Goal: Check status: Check status

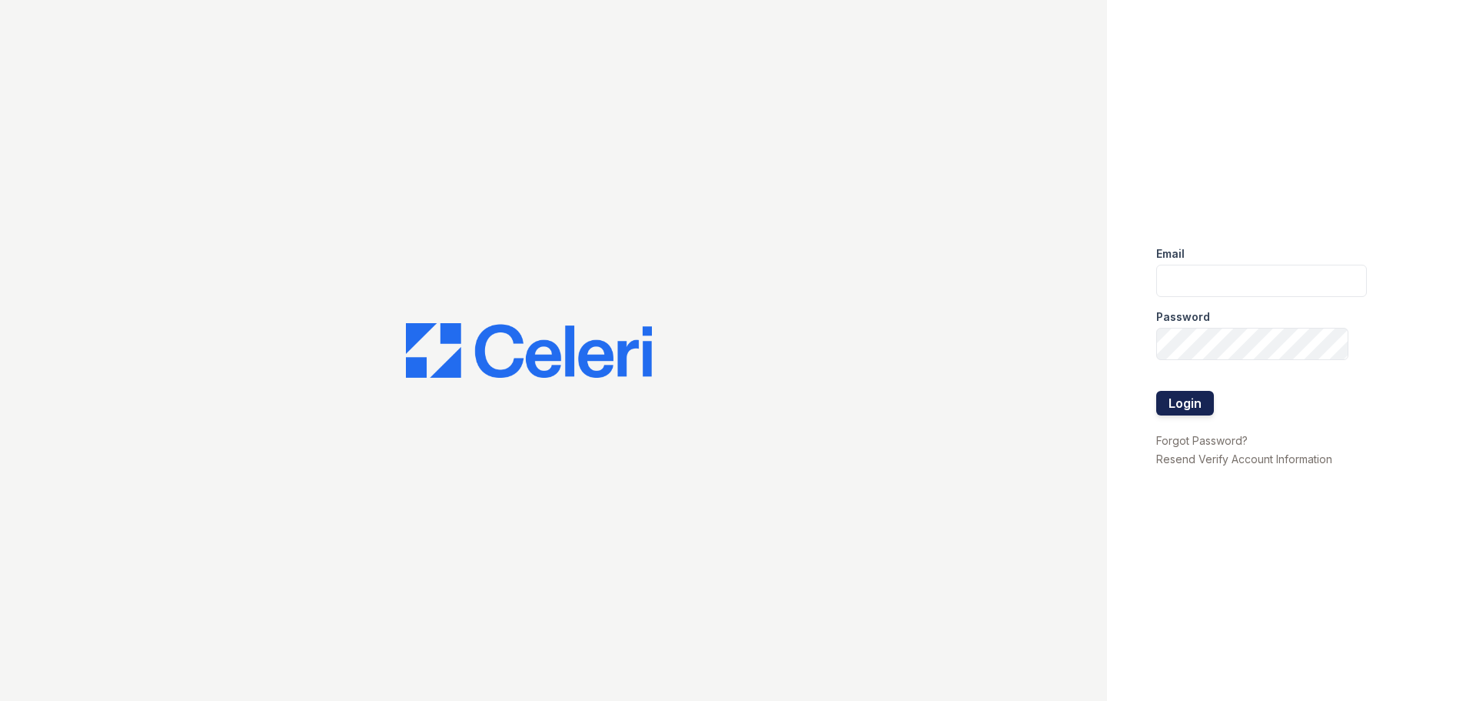
type input "[EMAIL_ADDRESS][DOMAIN_NAME]"
click at [1173, 408] on button "Login" at bounding box center [1186, 403] width 58 height 25
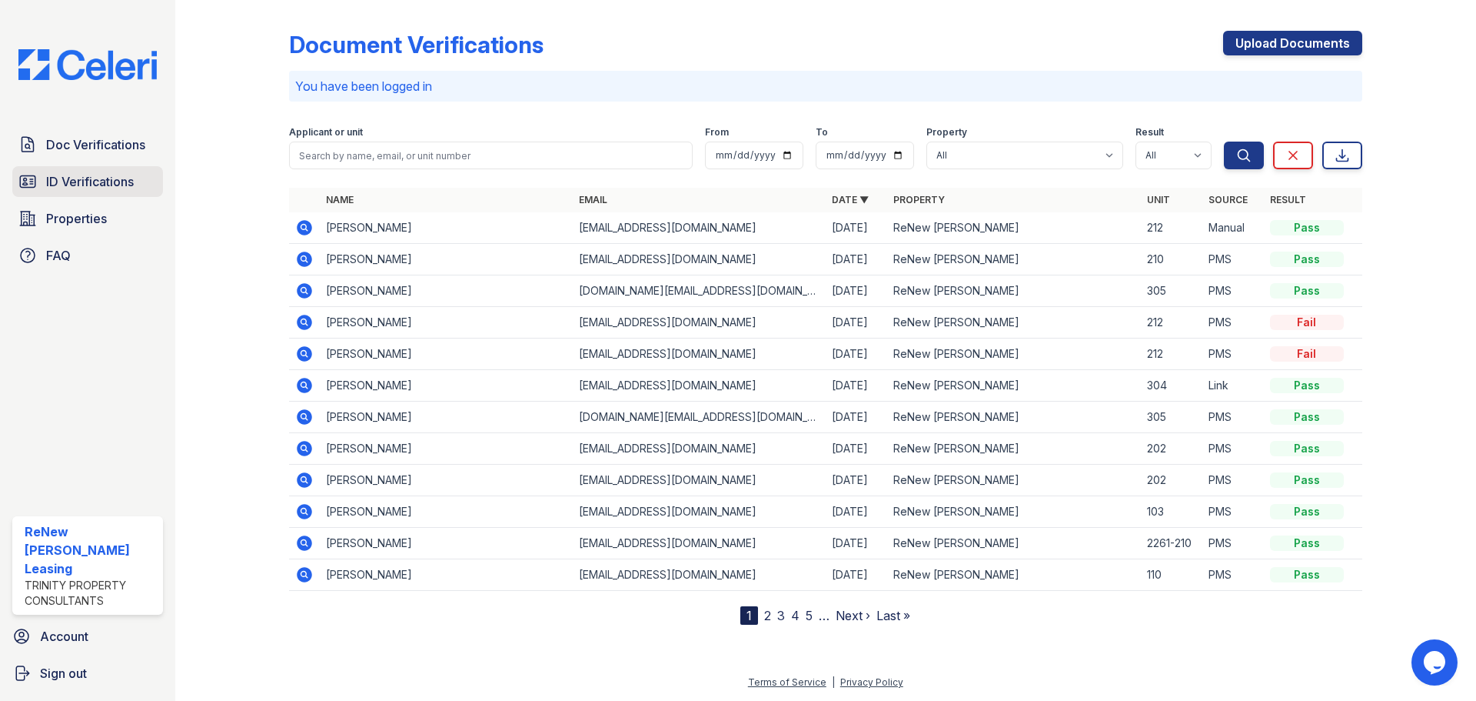
click at [108, 191] on span "ID Verifications" at bounding box center [90, 181] width 88 height 18
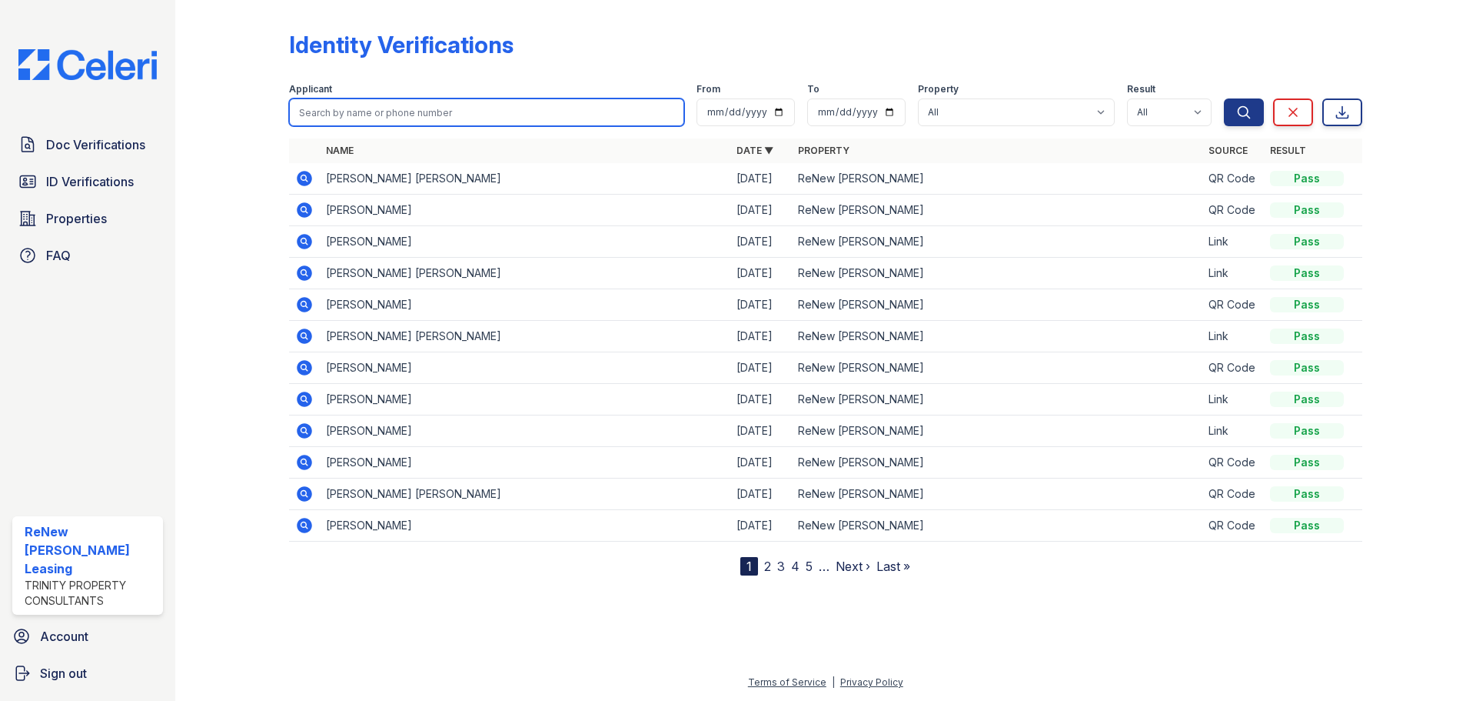
click at [389, 112] on input "search" at bounding box center [486, 112] width 395 height 28
type input "steven"
click at [1224, 98] on button "Search" at bounding box center [1244, 112] width 40 height 28
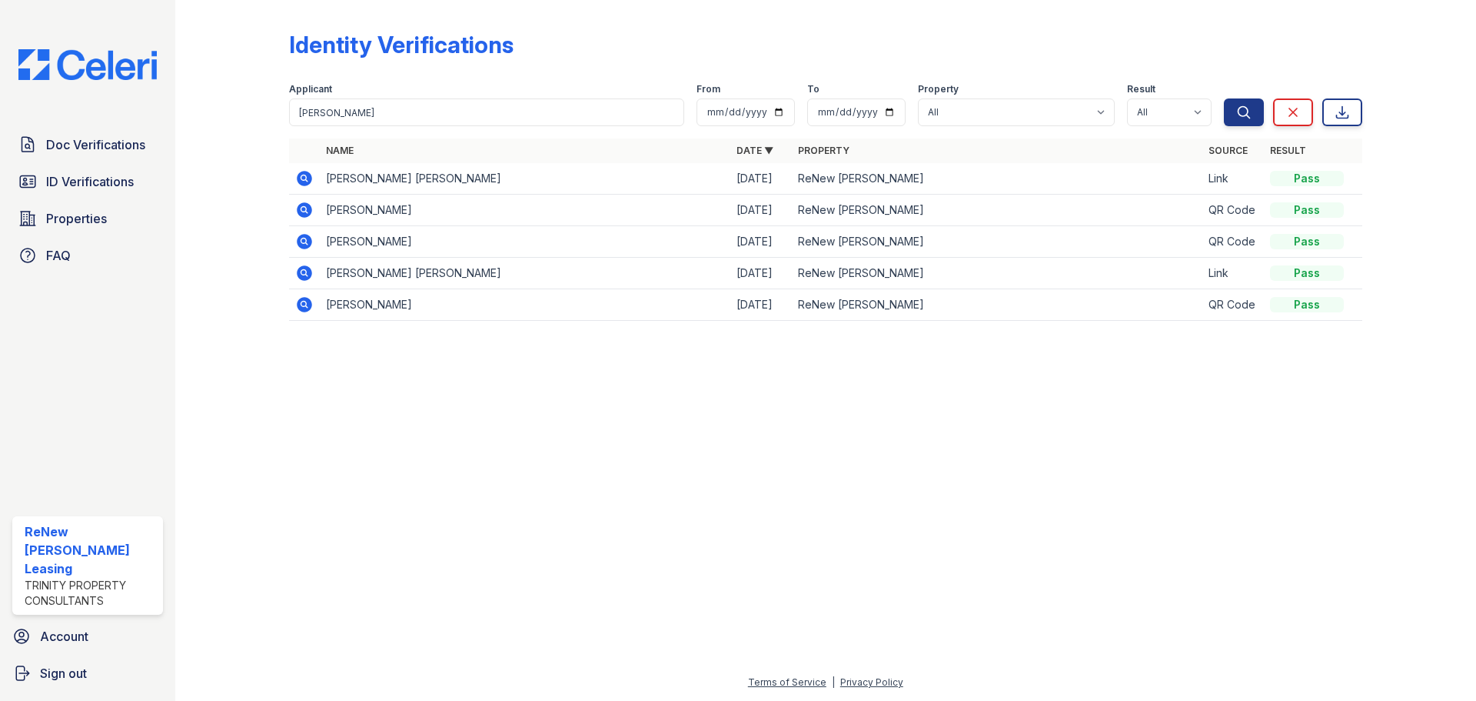
click at [298, 182] on icon at bounding box center [304, 178] width 18 height 18
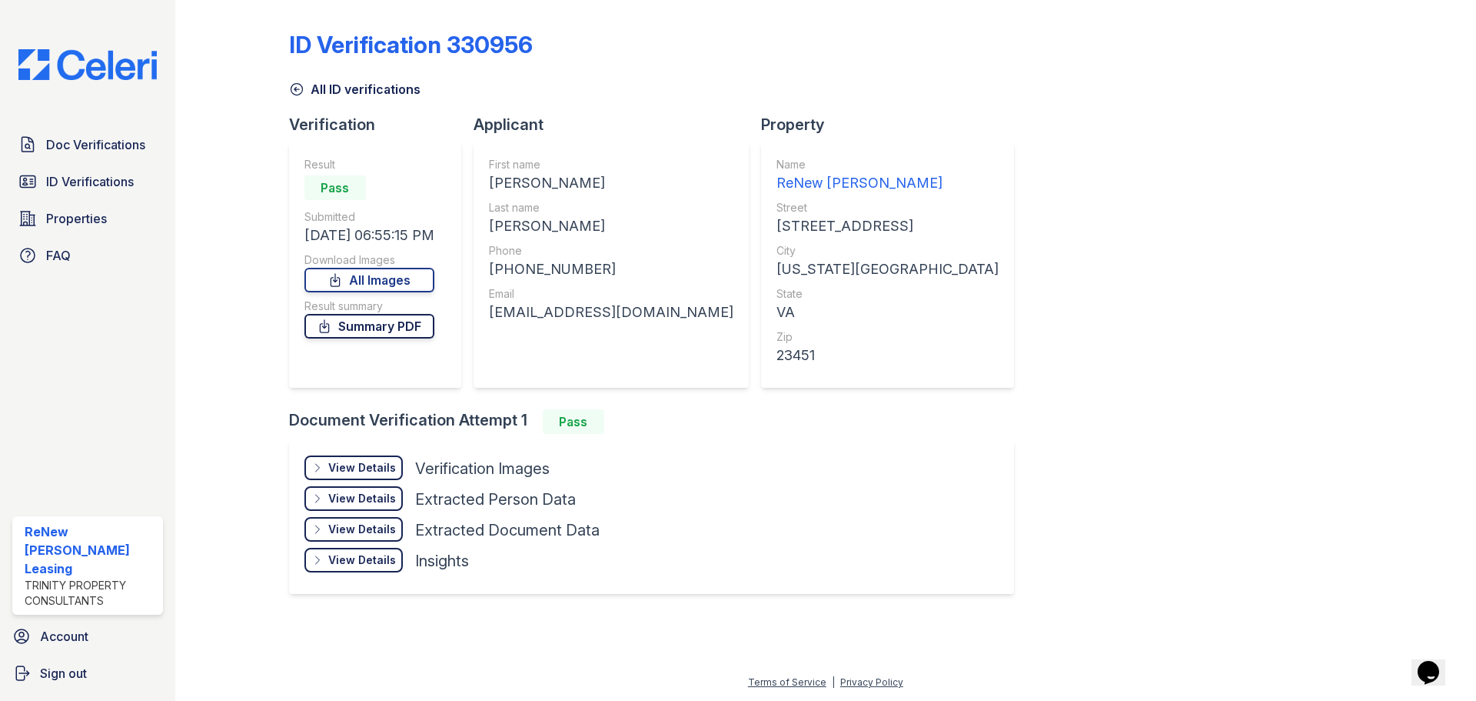
click at [345, 331] on link "Summary PDF" at bounding box center [370, 326] width 130 height 25
click at [369, 460] on div "View Details" at bounding box center [362, 467] width 68 height 15
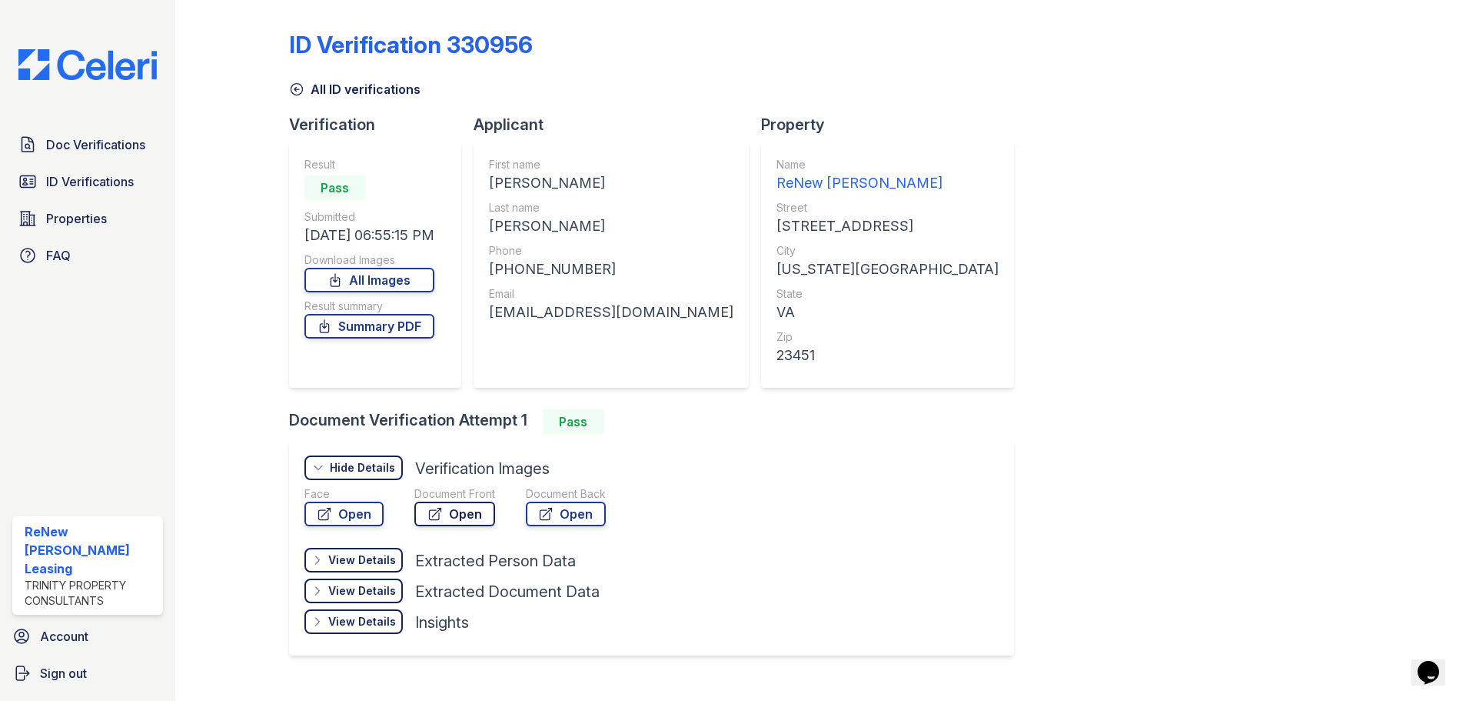
click at [458, 521] on link "Open" at bounding box center [454, 513] width 81 height 25
